Goal: Use online tool/utility: Utilize a website feature to perform a specific function

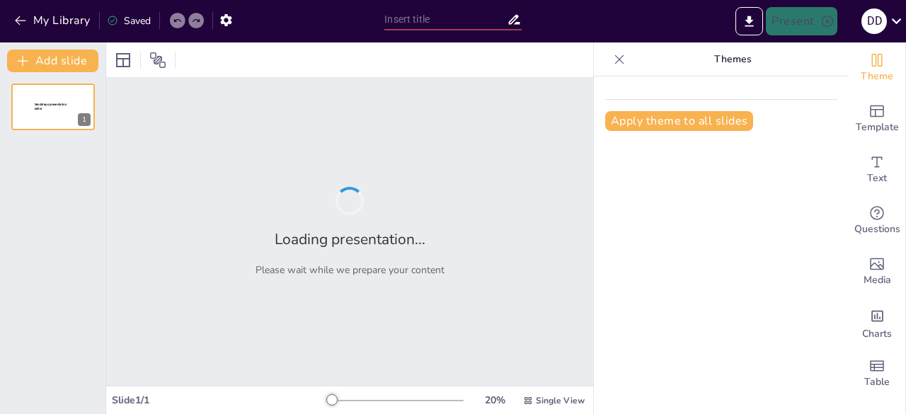
type input "Racisme: Oorzaken en Gevolgen"
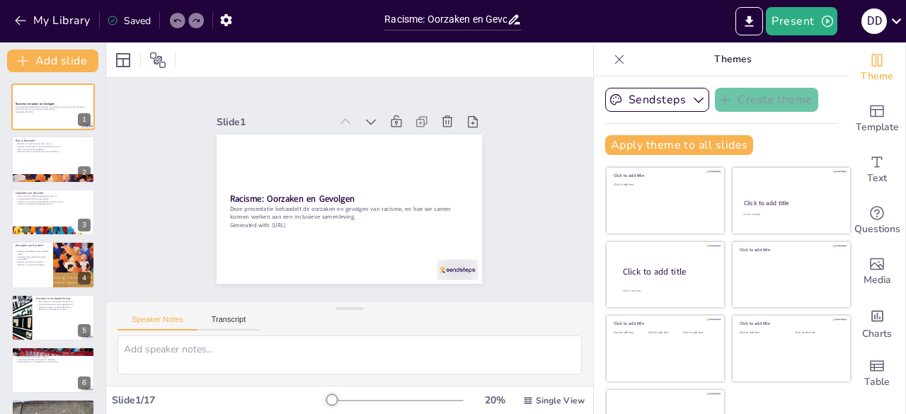
checkbox input "true"
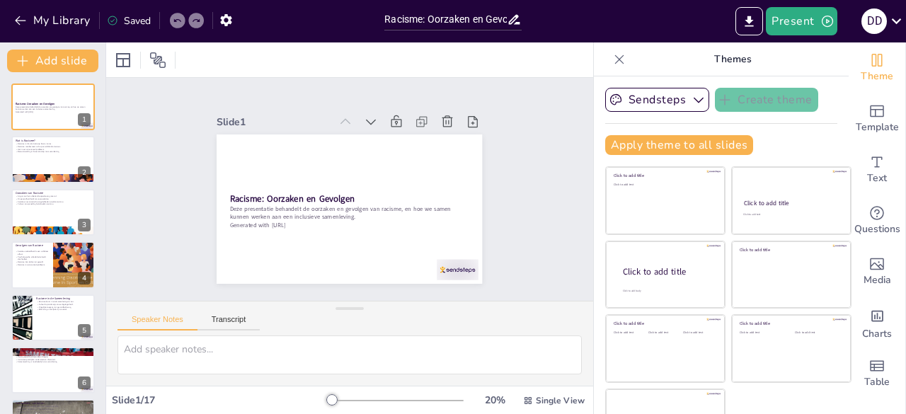
checkbox input "true"
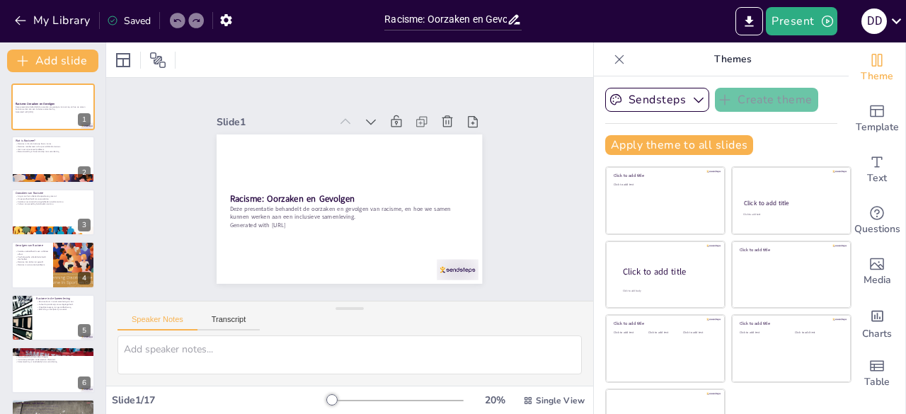
checkbox input "true"
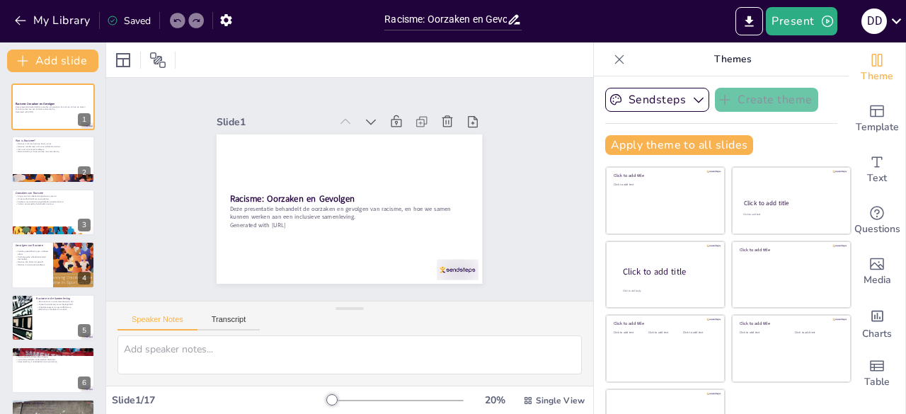
checkbox input "true"
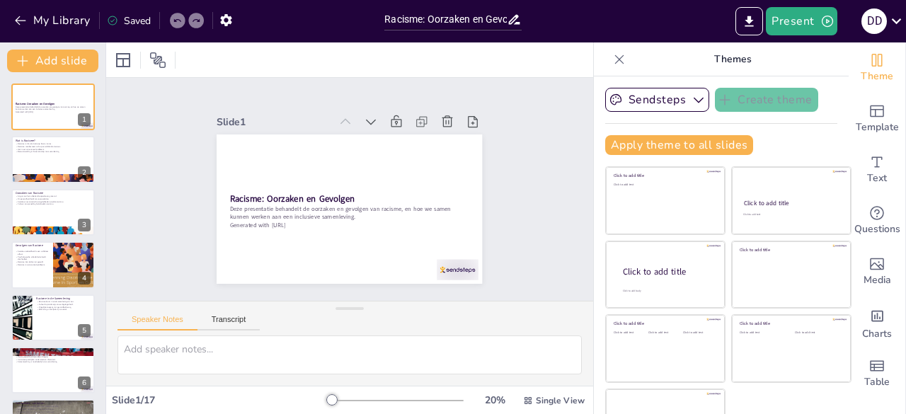
checkbox input "true"
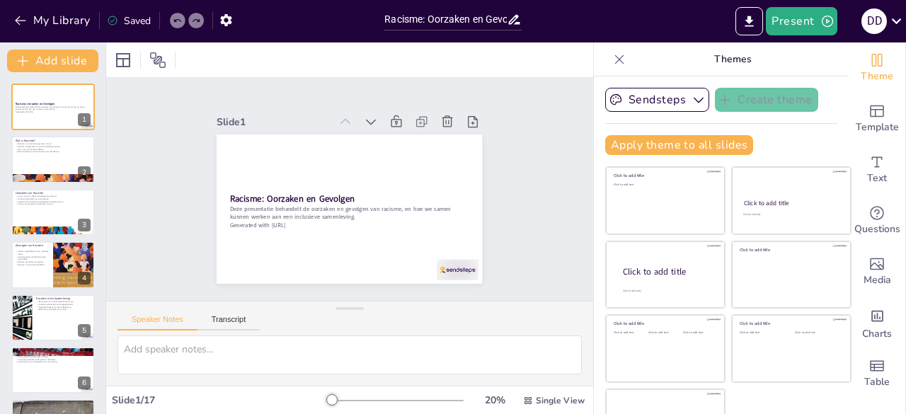
checkbox input "true"
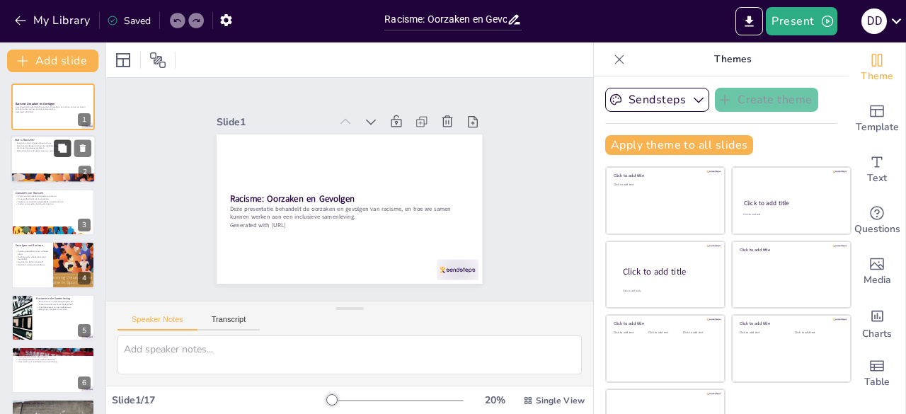
click at [69, 154] on button at bounding box center [62, 148] width 17 height 17
type textarea "Racisme wordt vaak gedefinieerd als discriminatie of vooroordelen die voortkome…"
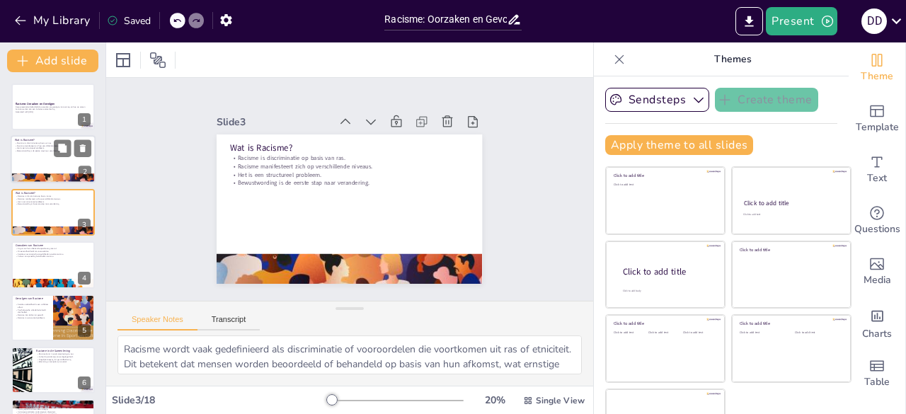
checkbox input "true"
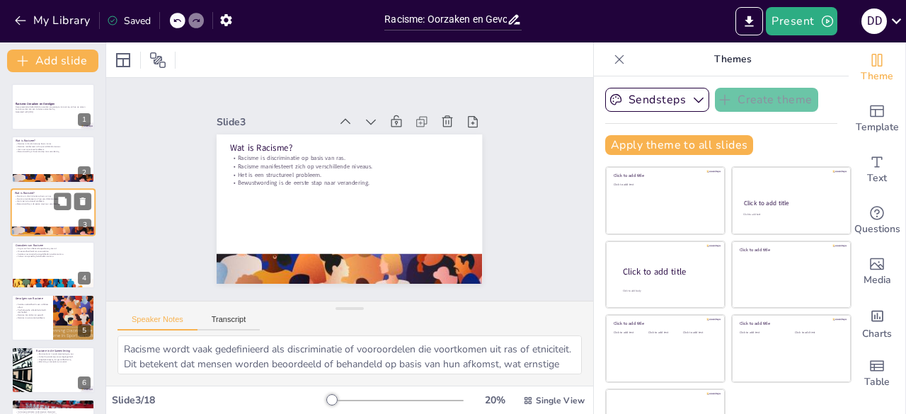
checkbox input "true"
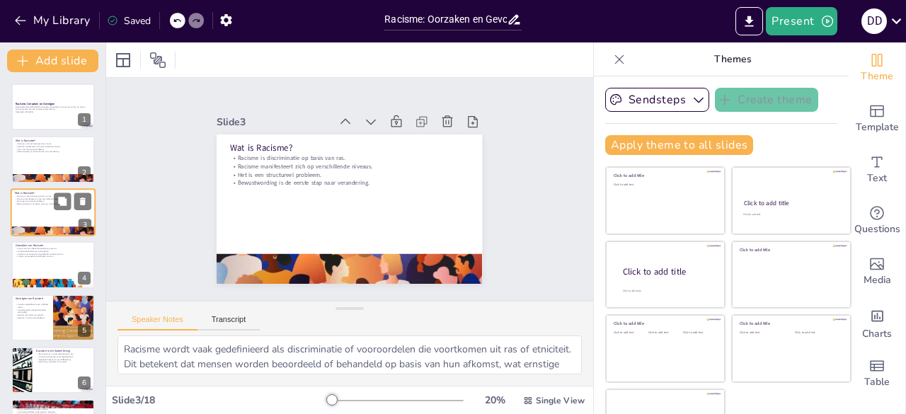
checkbox input "true"
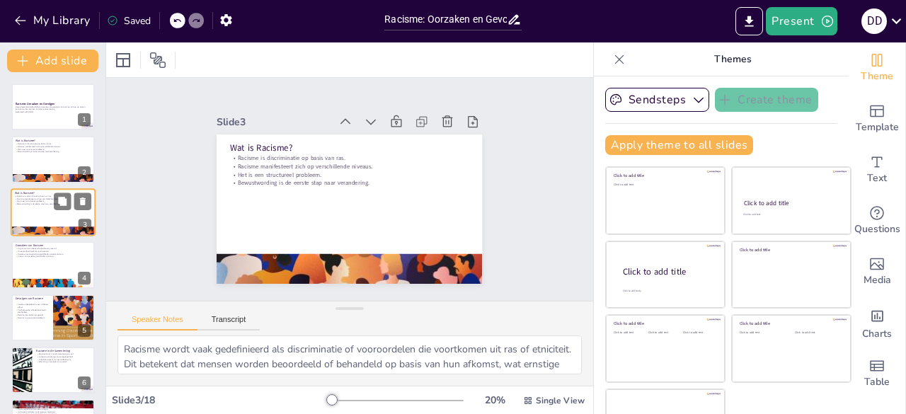
checkbox input "true"
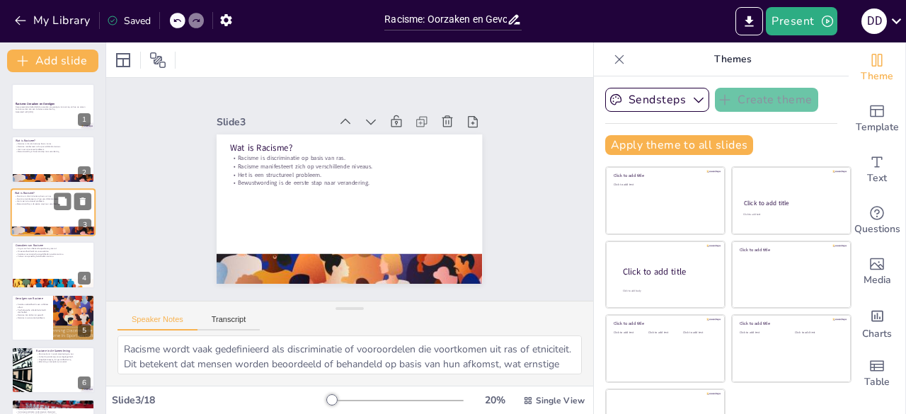
checkbox input "true"
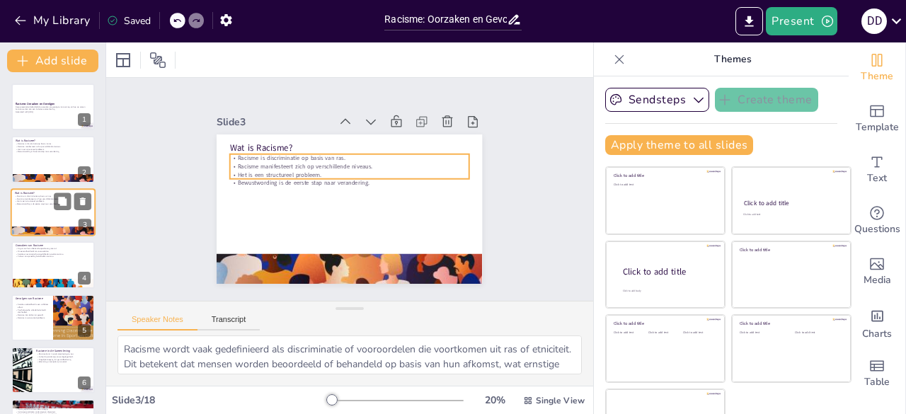
checkbox input "true"
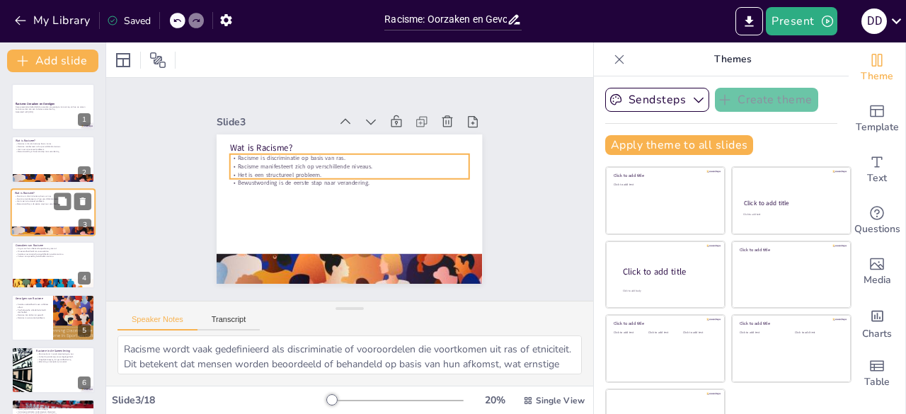
click at [33, 210] on div at bounding box center [53, 212] width 85 height 48
checkbox input "true"
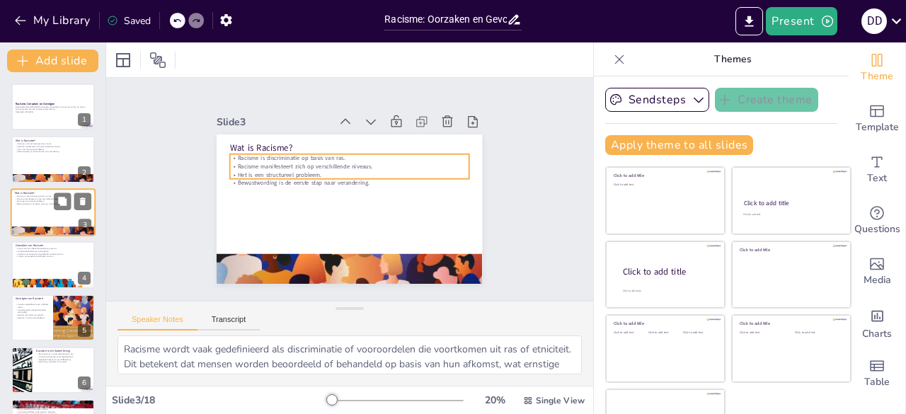
checkbox input "true"
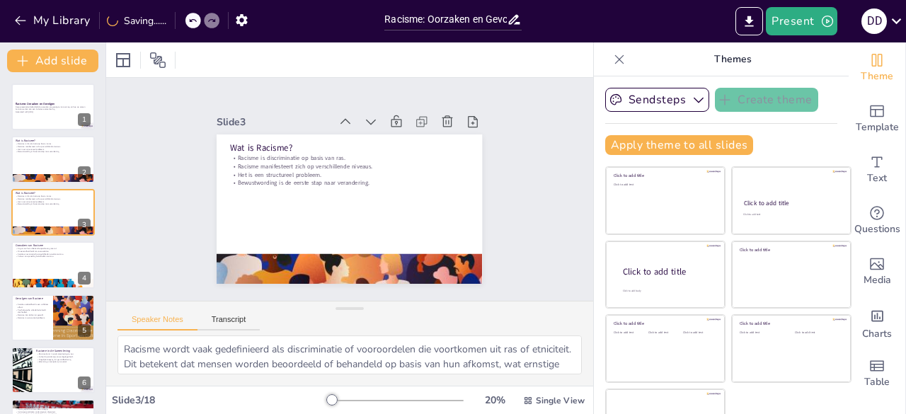
checkbox input "true"
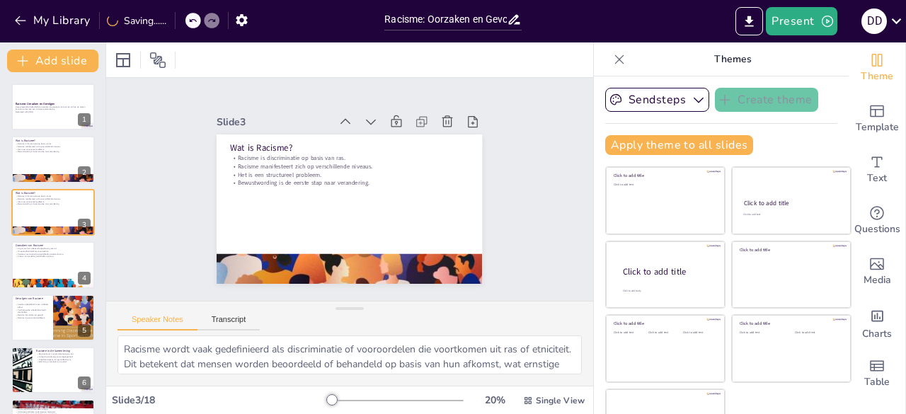
checkbox input "true"
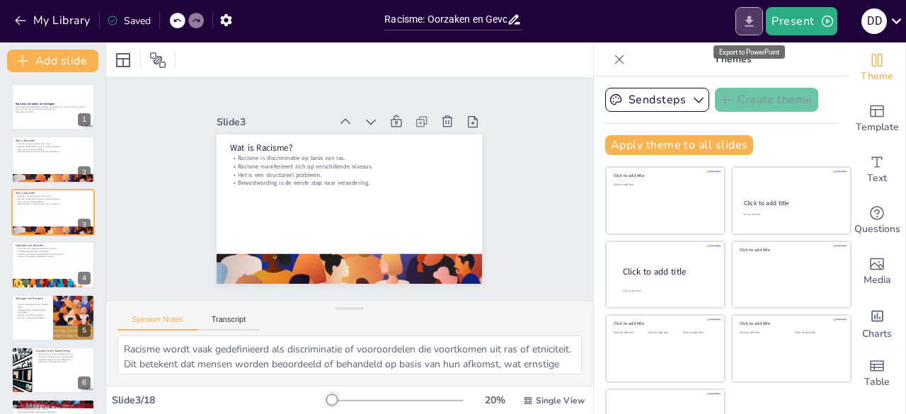
click at [749, 23] on icon "Export to PowerPoint" at bounding box center [749, 21] width 15 height 15
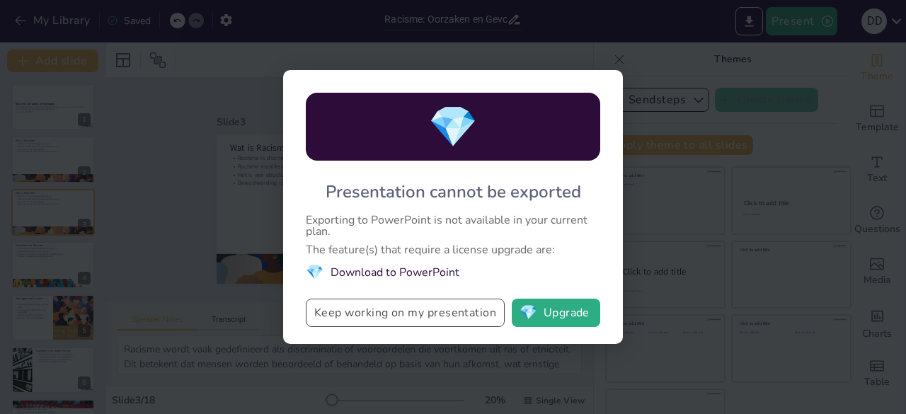
click at [415, 318] on button "Keep working on my presentation" at bounding box center [405, 313] width 199 height 28
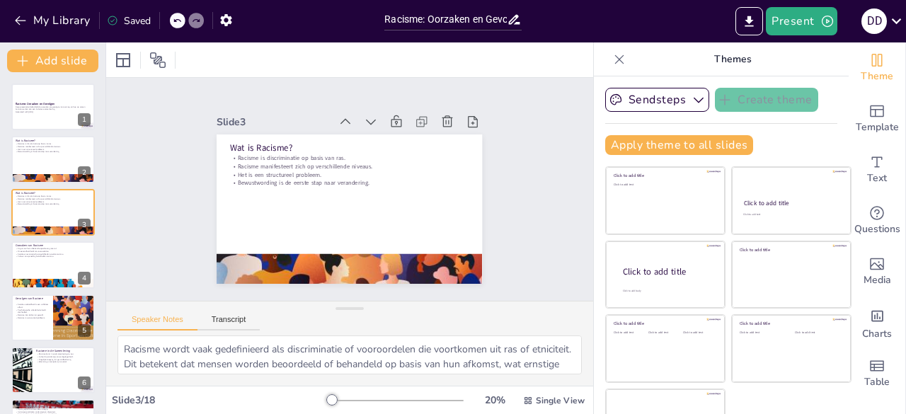
checkbox input "true"
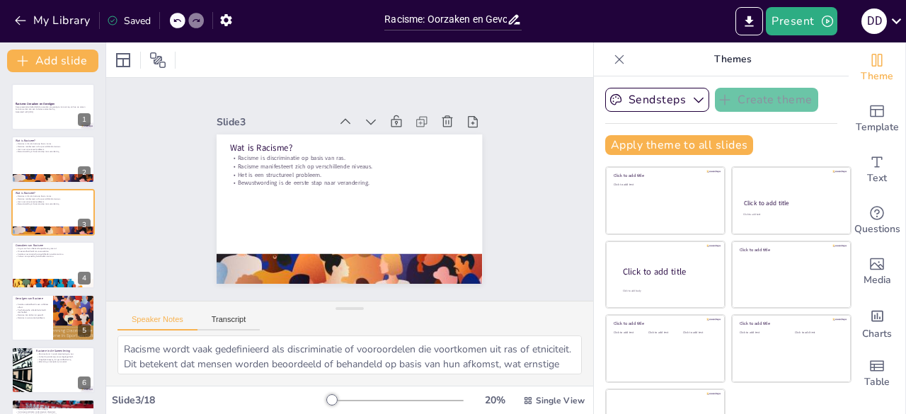
checkbox input "true"
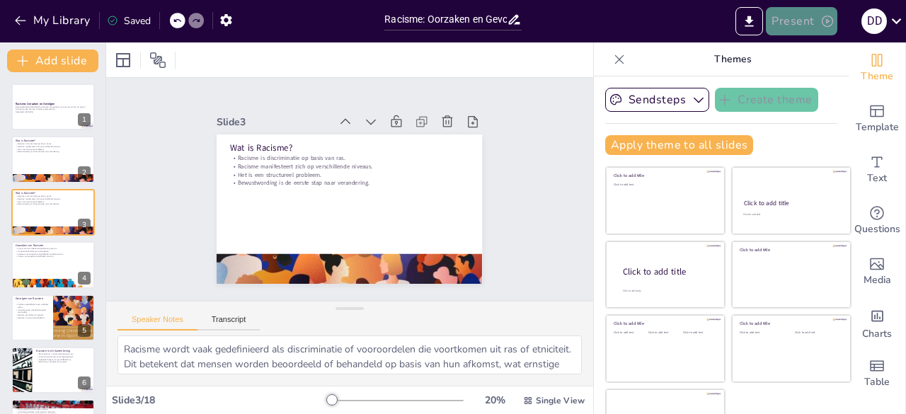
click at [802, 20] on button "Present" at bounding box center [801, 21] width 71 height 28
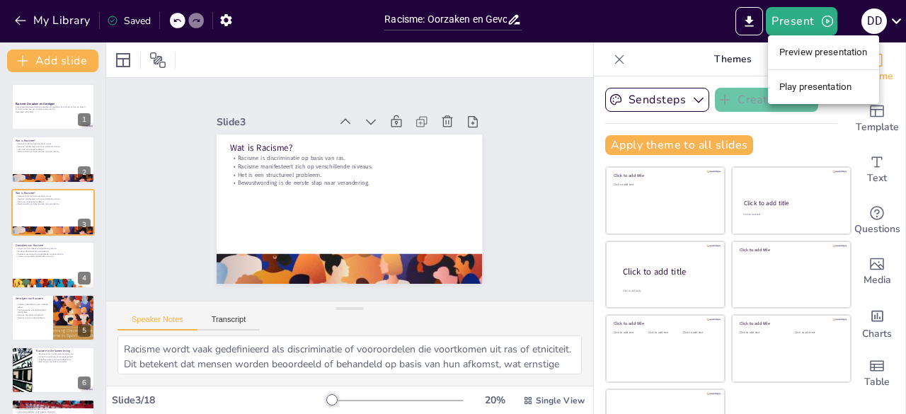
click at [747, 30] on div at bounding box center [453, 207] width 906 height 414
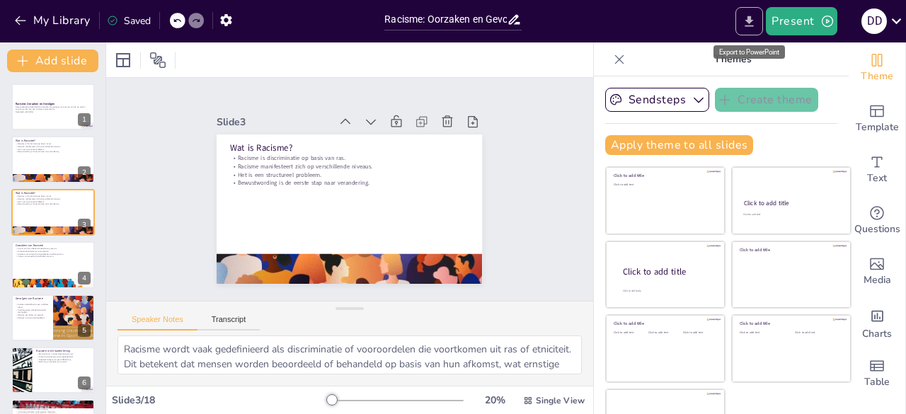
click at [754, 19] on icon "Export to PowerPoint" at bounding box center [749, 21] width 15 height 15
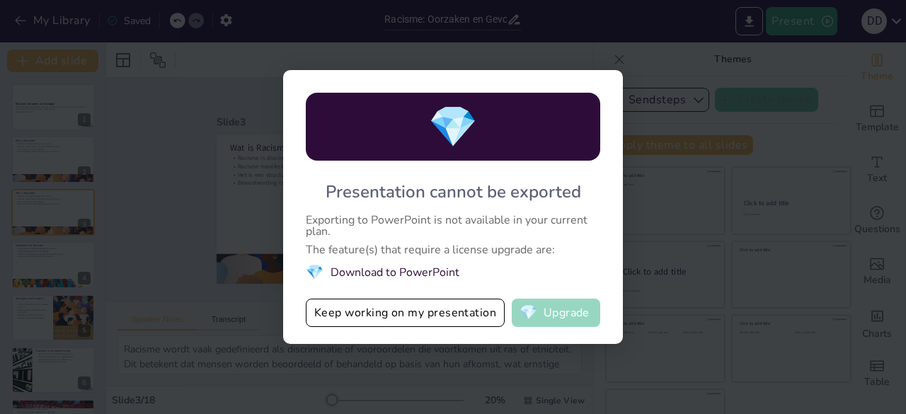
click at [574, 310] on button "💎 Upgrade" at bounding box center [556, 313] width 89 height 28
checkbox input "true"
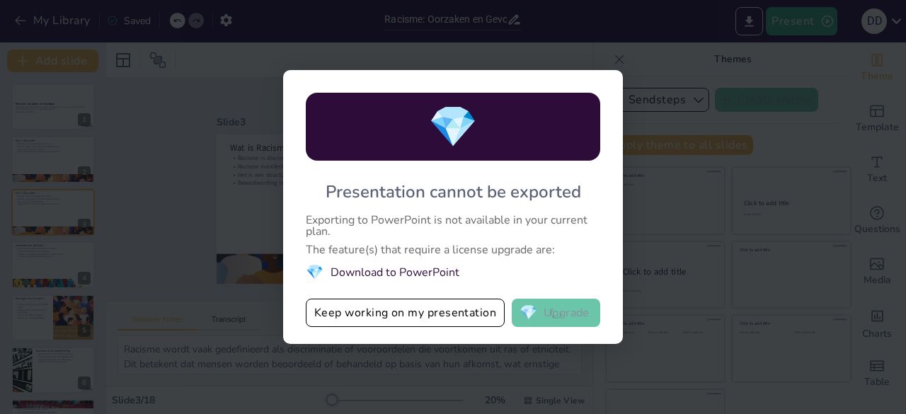
checkbox input "true"
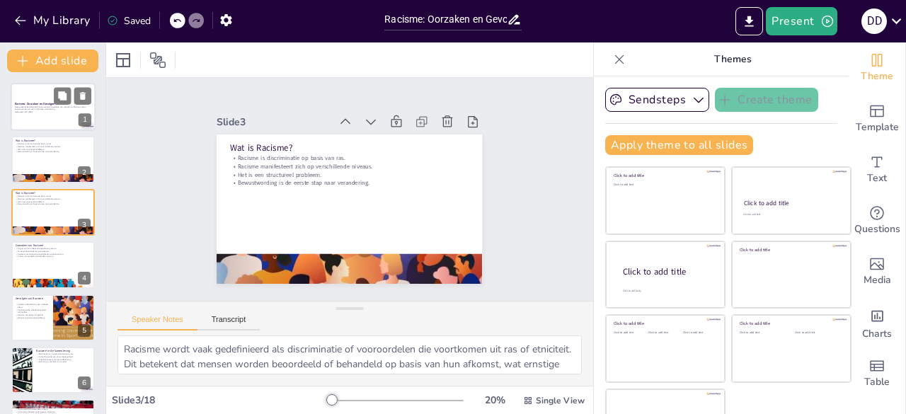
checkbox input "true"
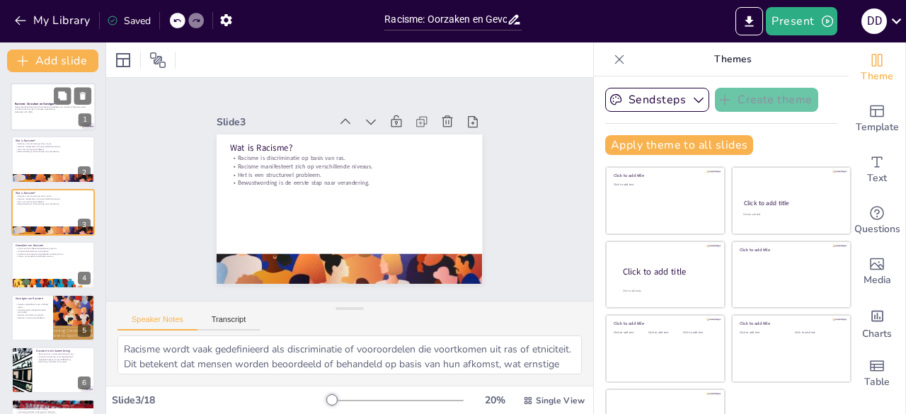
checkbox input "true"
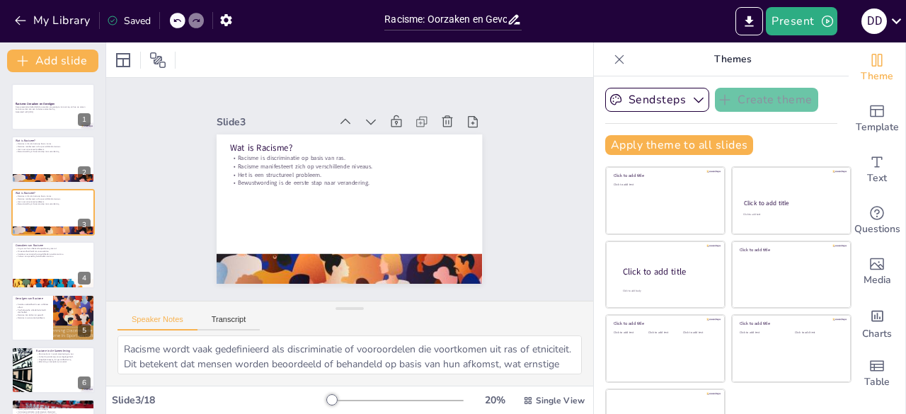
checkbox input "true"
